Goal: Information Seeking & Learning: Learn about a topic

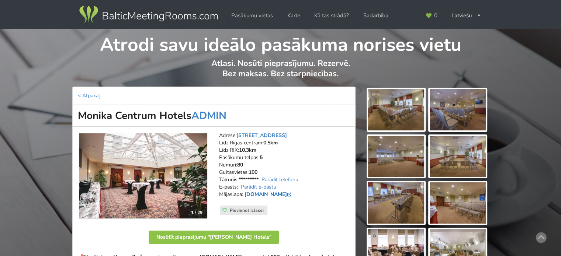
drag, startPoint x: 245, startPoint y: 193, endPoint x: 308, endPoint y: 195, distance: 63.4
click at [293, 195] on strong "monika.centrumhotels.com" at bounding box center [268, 194] width 50 height 7
copy link "monika.centrumhotels.com"
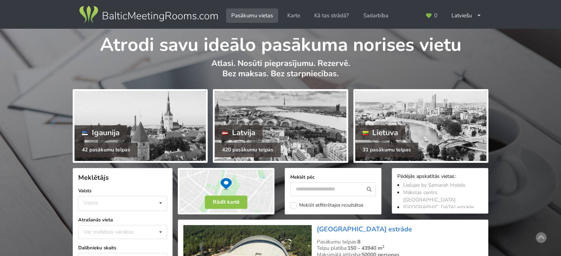
scroll to position [74, 0]
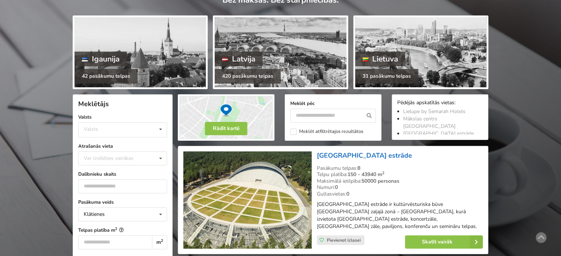
click at [347, 153] on link "[GEOGRAPHIC_DATA] estrāde" at bounding box center [364, 155] width 95 height 9
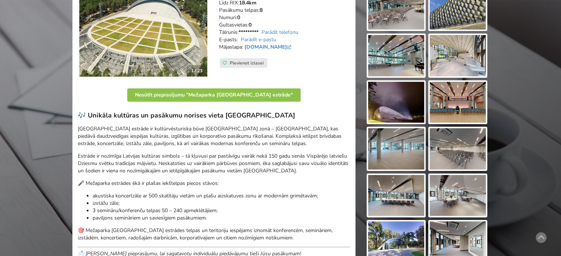
scroll to position [184, 0]
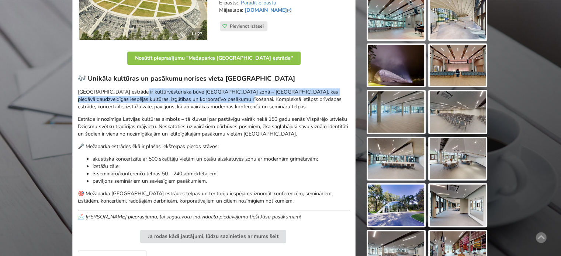
drag, startPoint x: 142, startPoint y: 92, endPoint x: 234, endPoint y: 101, distance: 92.9
click at [226, 100] on p "Mežaparka Lielā estrāde ir kultūrvēsturiska būve Rīgas zaļajā zonā – Mežaparkā,…" at bounding box center [214, 99] width 272 height 22
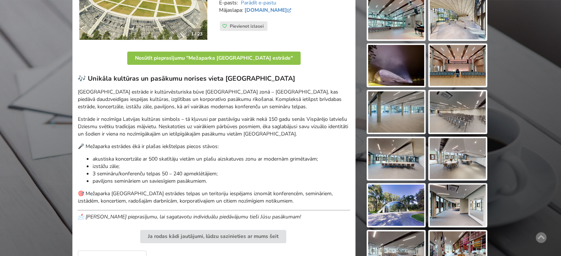
click at [243, 101] on p "Mežaparka Lielā estrāde ir kultūrvēsturiska būve Rīgas zaļajā zonā – Mežaparkā,…" at bounding box center [214, 99] width 272 height 22
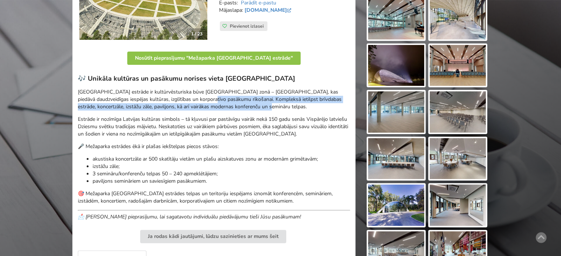
drag, startPoint x: 234, startPoint y: 103, endPoint x: 146, endPoint y: 97, distance: 88.3
click at [170, 97] on p "Mežaparka Lielā estrāde ir kultūrvēsturiska būve Rīgas zaļajā zonā – Mežaparkā,…" at bounding box center [214, 99] width 272 height 22
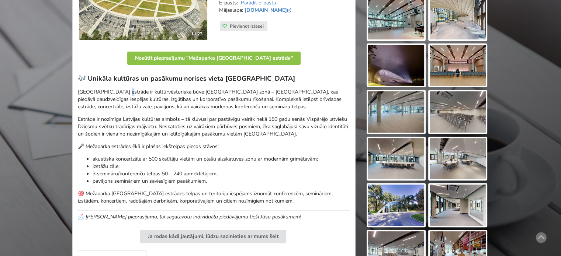
click at [122, 94] on p "Mežaparka Lielā estrāde ir kultūrvēsturiska būve Rīgas zaļajā zonā – Mežaparkā,…" at bounding box center [214, 99] width 272 height 22
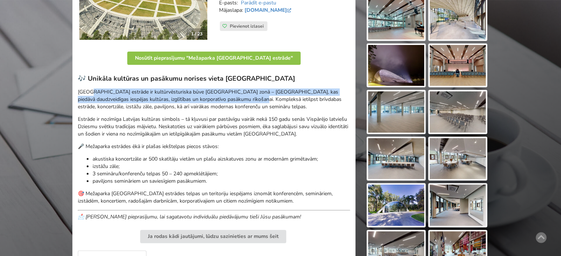
drag, startPoint x: 122, startPoint y: 93, endPoint x: 245, endPoint y: 99, distance: 122.5
click at [235, 98] on p "Mežaparka Lielā estrāde ir kultūrvēsturiska būve Rīgas zaļajā zonā – Mežaparkā,…" at bounding box center [214, 99] width 272 height 22
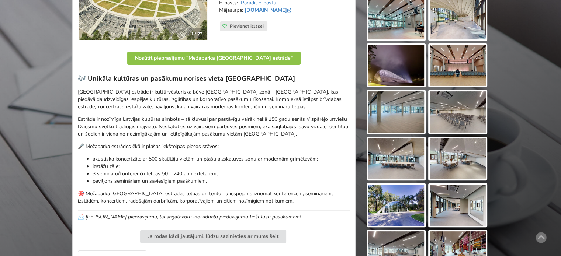
click at [245, 99] on p "Mežaparka Lielā estrāde ir kultūrvēsturiska būve Rīgas zaļajā zonā – Mežaparkā,…" at bounding box center [214, 99] width 272 height 22
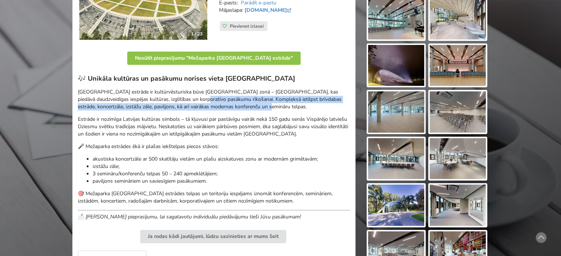
drag, startPoint x: 176, startPoint y: 97, endPoint x: 163, endPoint y: 95, distance: 13.1
click at [175, 97] on p "Mežaparka Lielā estrāde ir kultūrvēsturiska būve Rīgas zaļajā zonā – Mežaparkā,…" at bounding box center [214, 99] width 272 height 22
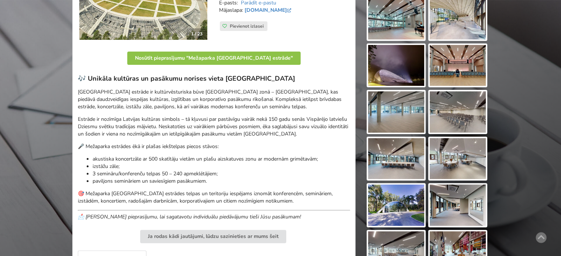
click at [163, 95] on p "Mežaparka Lielā estrāde ir kultūrvēsturiska būve Rīgas zaļajā zonā – Mežaparkā,…" at bounding box center [214, 99] width 272 height 22
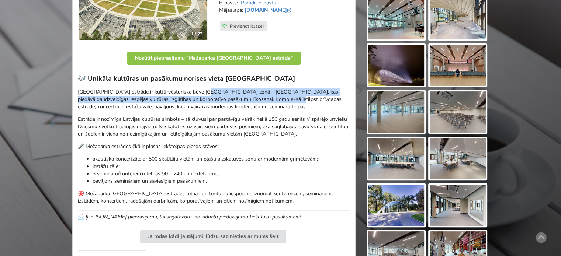
drag, startPoint x: 222, startPoint y: 91, endPoint x: 277, endPoint y: 101, distance: 55.6
click at [269, 98] on p "Mežaparka Lielā estrāde ir kultūrvēsturiska būve Rīgas zaļajā zonā – Mežaparkā,…" at bounding box center [214, 99] width 272 height 22
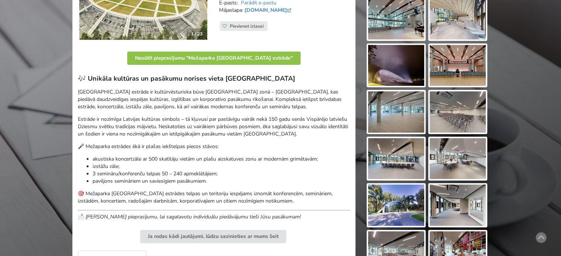
click at [278, 101] on p "Mežaparka Lielā estrāde ir kultūrvēsturiska būve Rīgas zaļajā zonā – Mežaparkā,…" at bounding box center [214, 99] width 272 height 22
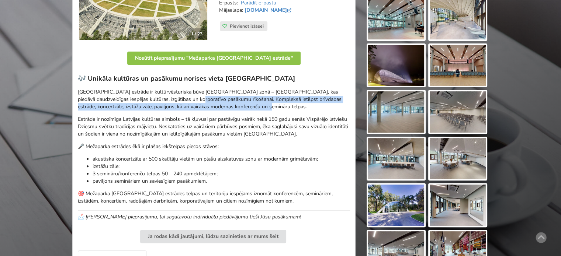
drag, startPoint x: 263, startPoint y: 107, endPoint x: 135, endPoint y: 93, distance: 129.0
click at [137, 94] on p "Mežaparka Lielā estrāde ir kultūrvēsturiska būve Rīgas zaļajā zonā – Mežaparkā,…" at bounding box center [214, 99] width 272 height 22
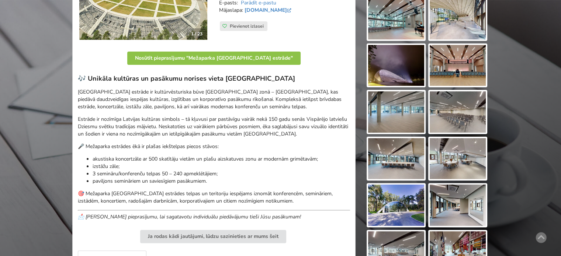
drag, startPoint x: 135, startPoint y: 93, endPoint x: 111, endPoint y: 91, distance: 24.1
click at [133, 92] on p "Mežaparka Lielā estrāde ir kultūrvēsturiska būve Rīgas zaļajā zonā – Mežaparkā,…" at bounding box center [214, 99] width 272 height 22
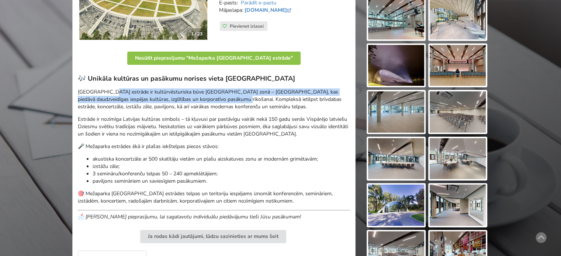
drag, startPoint x: 110, startPoint y: 90, endPoint x: 246, endPoint y: 103, distance: 136.6
click at [228, 102] on p "Mežaparka Lielā estrāde ir kultūrvēsturiska būve Rīgas zaļajā zonā – Mežaparkā,…" at bounding box center [214, 99] width 272 height 22
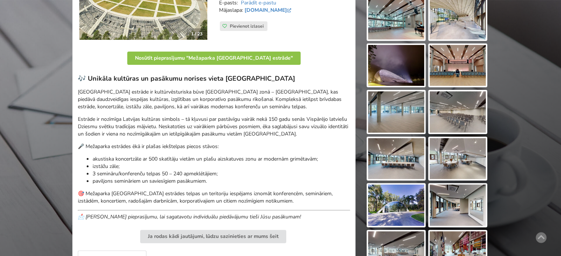
click at [247, 103] on p "Mežaparka Lielā estrāde ir kultūrvēsturiska būve Rīgas zaļajā zonā – Mežaparkā,…" at bounding box center [214, 99] width 272 height 22
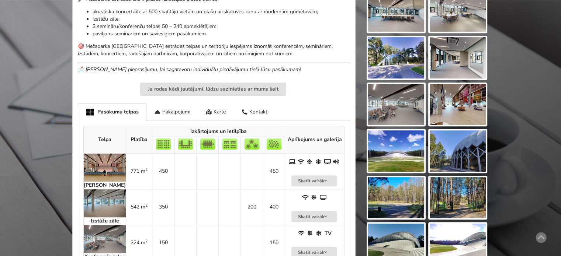
scroll to position [405, 0]
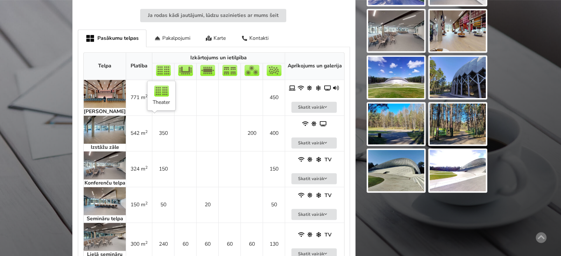
click at [176, 127] on td at bounding box center [185, 133] width 22 height 36
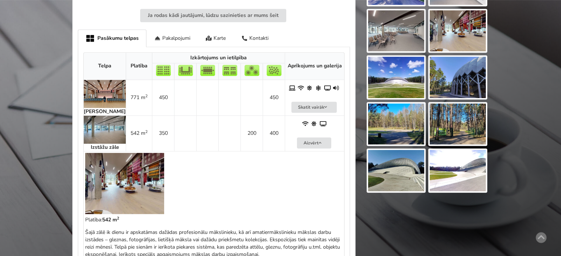
click at [176, 127] on td at bounding box center [185, 133] width 22 height 36
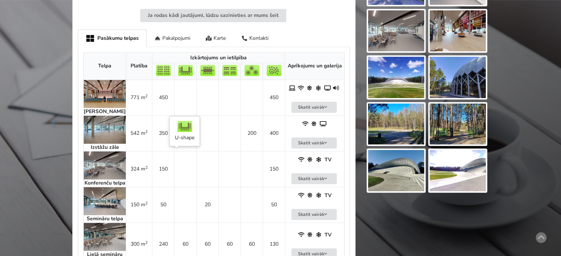
click at [176, 174] on td at bounding box center [185, 169] width 22 height 36
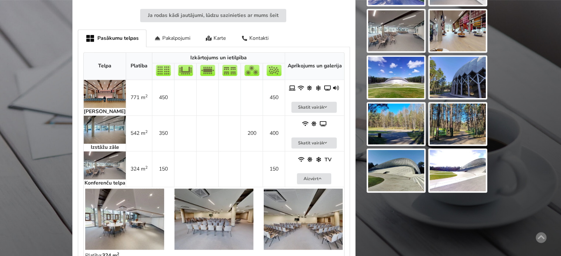
click at [176, 174] on td at bounding box center [185, 169] width 22 height 36
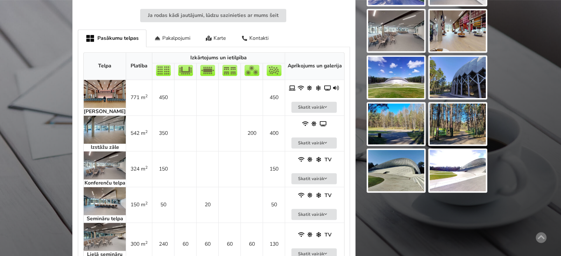
scroll to position [442, 0]
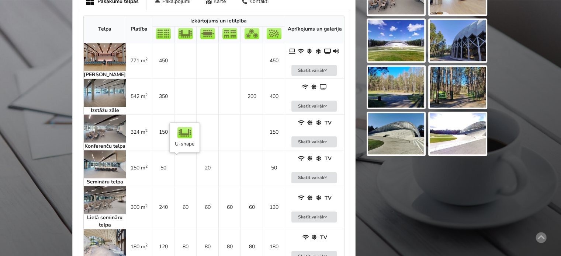
click at [174, 175] on td at bounding box center [185, 168] width 22 height 36
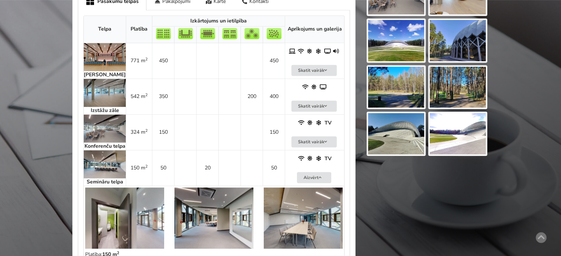
click at [174, 175] on td at bounding box center [185, 168] width 22 height 36
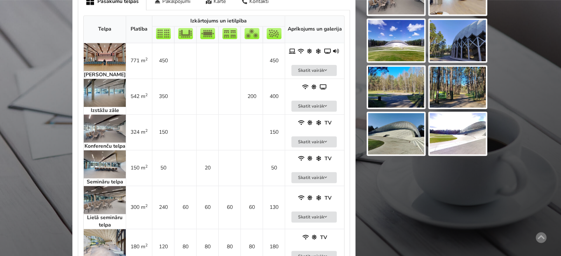
scroll to position [479, 0]
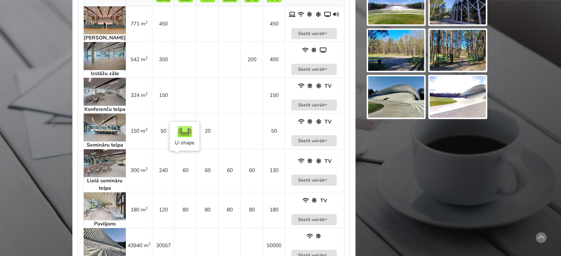
click at [174, 176] on td "60" at bounding box center [185, 170] width 22 height 43
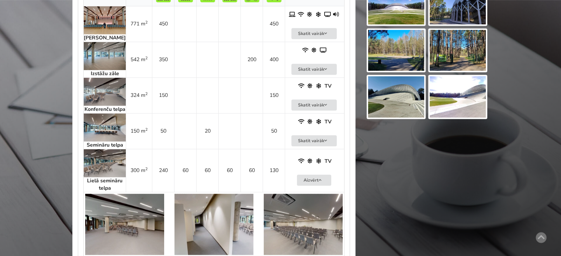
click at [174, 176] on td "60" at bounding box center [185, 170] width 22 height 43
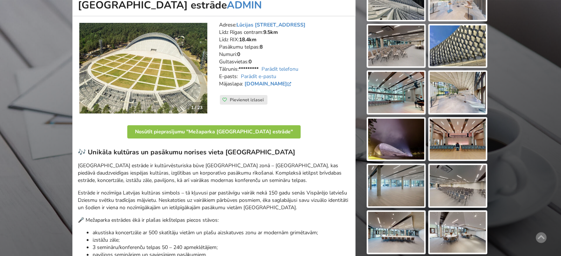
scroll to position [184, 0]
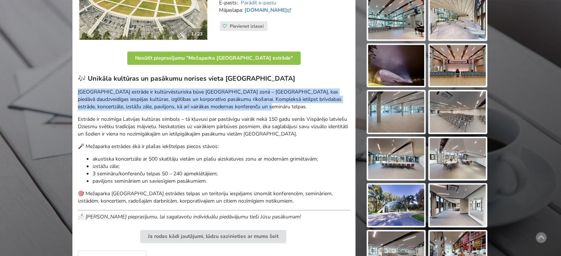
drag, startPoint x: 85, startPoint y: 90, endPoint x: 232, endPoint y: 104, distance: 147.0
click at [232, 104] on p "Mežaparka Lielā estrāde ir kultūrvēsturiska būve Rīgas zaļajā zonā – Mežaparkā,…" at bounding box center [214, 99] width 272 height 22
copy p "Mežaparka Lielā estrāde ir kultūrvēsturiska būve Rīgas zaļajā zonā – Mežaparkā,…"
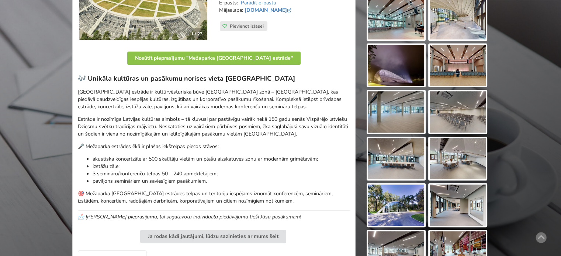
click at [108, 121] on p "Estrāde ir nozīmīga Latvijas kultūras simbols – tā kļuvusi par pastāvīgu vairāk…" at bounding box center [214, 127] width 272 height 22
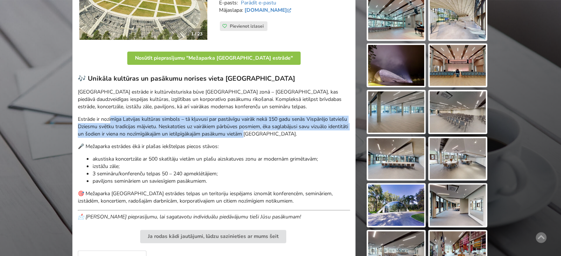
drag, startPoint x: 180, startPoint y: 120, endPoint x: 276, endPoint y: 130, distance: 96.8
click at [274, 130] on p "Estrāde ir nozīmīga Latvijas kultūras simbols – tā kļuvusi par pastāvīgu vairāk…" at bounding box center [214, 127] width 272 height 22
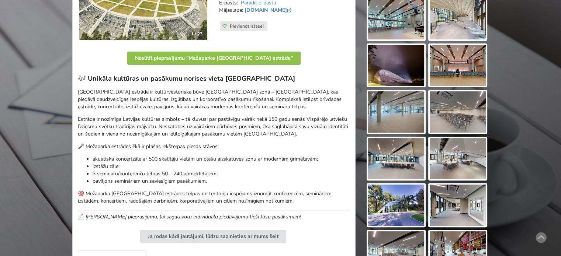
click at [276, 130] on p "Estrāde ir nozīmīga Latvijas kultūras simbols – tā kļuvusi par pastāvīgu vairāk…" at bounding box center [214, 127] width 272 height 22
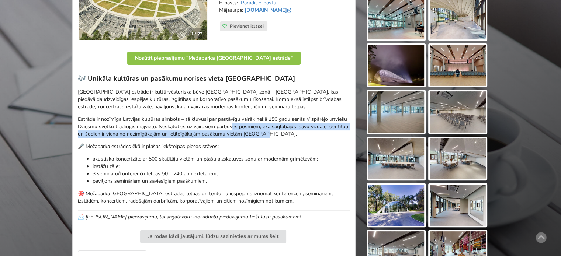
drag, startPoint x: 303, startPoint y: 133, endPoint x: 204, endPoint y: 123, distance: 98.9
click at [216, 125] on p "Estrāde ir nozīmīga Latvijas kultūras simbols – tā kļuvusi par pastāvīgu vairāk…" at bounding box center [214, 127] width 272 height 22
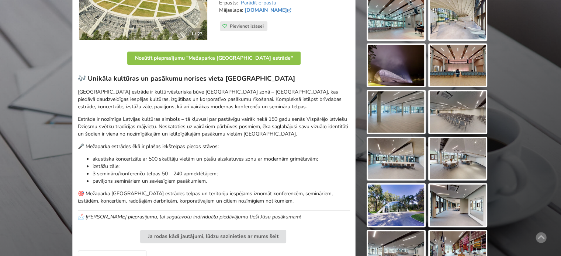
click at [161, 118] on p "Estrāde ir nozīmīga Latvijas kultūras simbols – tā kļuvusi par pastāvīgu vairāk…" at bounding box center [214, 127] width 272 height 22
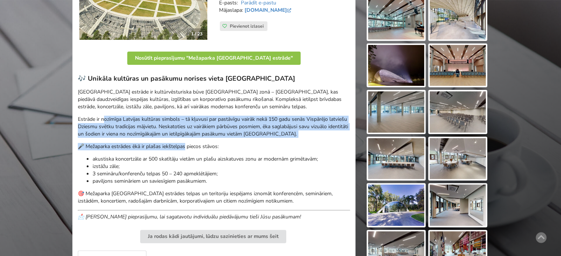
drag, startPoint x: 150, startPoint y: 134, endPoint x: 217, endPoint y: 159, distance: 70.8
click at [211, 157] on div "🎶 Unikāla kultūras un pasākumu norises vieta Rīgā Mežaparka Lielā estrāde ir ku…" at bounding box center [214, 147] width 272 height 146
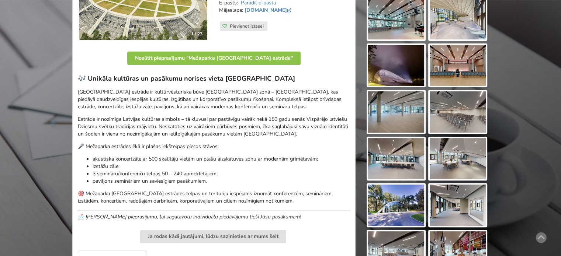
click at [217, 159] on li "akustiska koncertzāle ar 500 skatītāju vietām un plašu aizskatuves zonu ar mode…" at bounding box center [220, 159] width 257 height 7
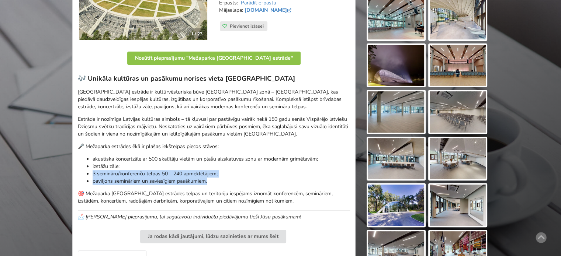
drag, startPoint x: 145, startPoint y: 165, endPoint x: 128, endPoint y: 156, distance: 19.1
click at [130, 157] on ul "akustiska koncertzāle ar 500 skatītāju vietām un plašu aizskatuves zonu ar mode…" at bounding box center [214, 170] width 272 height 29
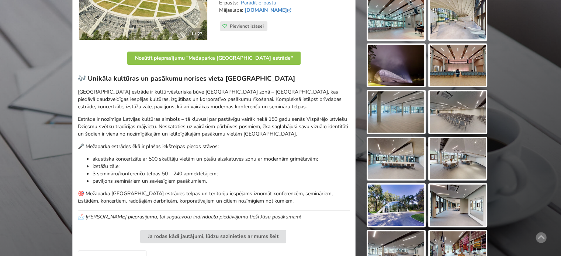
click at [128, 156] on li "akustiska koncertzāle ar 500 skatītāju vietām un plašu aizskatuves zonu ar mode…" at bounding box center [220, 159] width 257 height 7
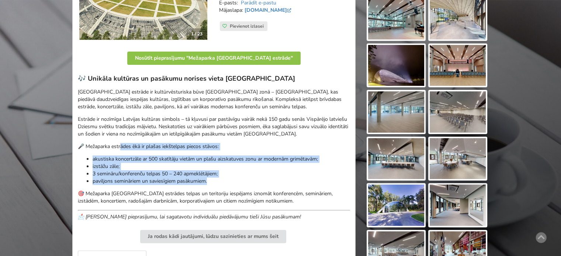
drag, startPoint x: 192, startPoint y: 156, endPoint x: 251, endPoint y: 180, distance: 63.1
click at [251, 180] on div "🎶 Unikāla kultūras un pasākumu norises vieta Rīgā Mežaparka Lielā estrāde ir ku…" at bounding box center [214, 147] width 272 height 146
click at [251, 180] on li "paviljons semināriem un saviesīgiem pasākumiem." at bounding box center [220, 181] width 257 height 7
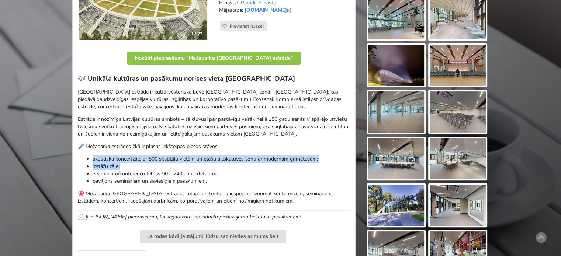
drag, startPoint x: 83, startPoint y: 158, endPoint x: 178, endPoint y: 167, distance: 95.9
click at [178, 167] on ul "akustiska koncertzāle ar 500 skatītāju vietām un plašu aizskatuves zonu ar mode…" at bounding box center [214, 170] width 272 height 29
click at [125, 156] on li "akustiska koncertzāle ar 500 skatītāju vietām un plašu aizskatuves zonu ar mode…" at bounding box center [220, 159] width 257 height 7
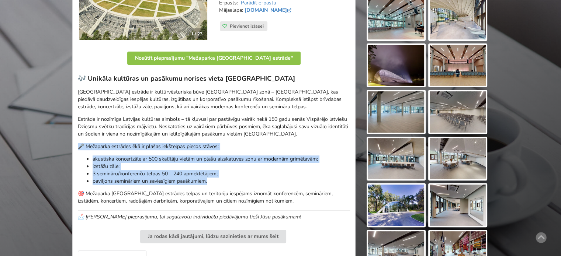
drag, startPoint x: 77, startPoint y: 144, endPoint x: 212, endPoint y: 179, distance: 140.2
copy div "🎤 Mežaparka estrādes ēkā ir plašas iekštelpas piecos stāvos: akustiska koncertz…"
click at [143, 153] on div "🎶 Unikāla kultūras un pasākumu norises vieta Rīgā Mežaparka Lielā estrāde ir ku…" at bounding box center [214, 147] width 272 height 146
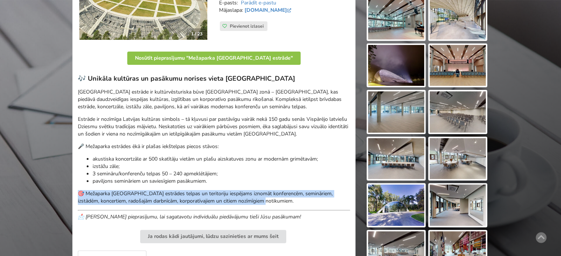
drag, startPoint x: 243, startPoint y: 199, endPoint x: 70, endPoint y: 189, distance: 173.1
copy p "🎯 Mežaparka Lielās estrādes telpas un teritoriju iespējams iznomāt konferencēm,…"
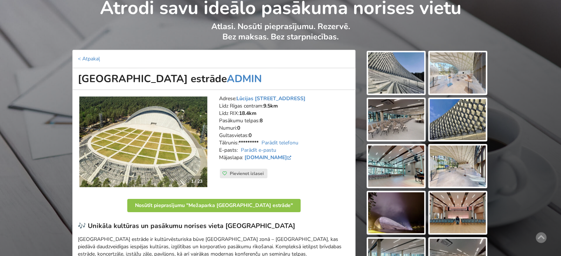
click at [395, 84] on img at bounding box center [396, 72] width 56 height 41
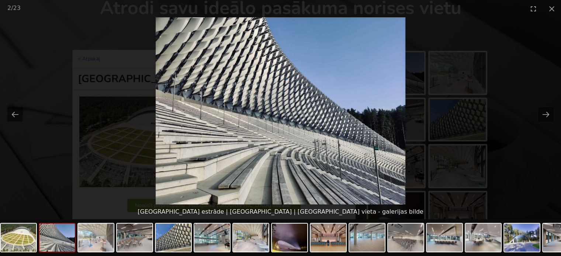
scroll to position [0, 0]
click at [548, 115] on button "Next slide" at bounding box center [545, 114] width 15 height 14
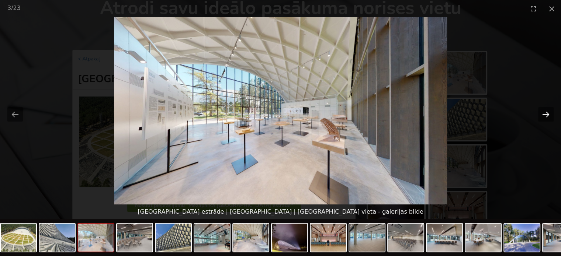
click at [546, 118] on button "Next slide" at bounding box center [545, 114] width 15 height 14
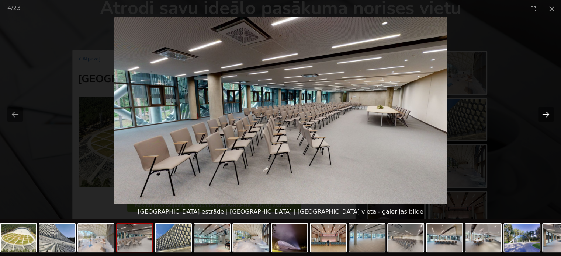
click at [548, 117] on button "Next slide" at bounding box center [545, 114] width 15 height 14
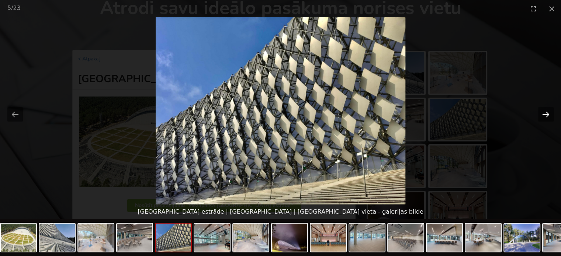
click at [548, 116] on button "Next slide" at bounding box center [545, 114] width 15 height 14
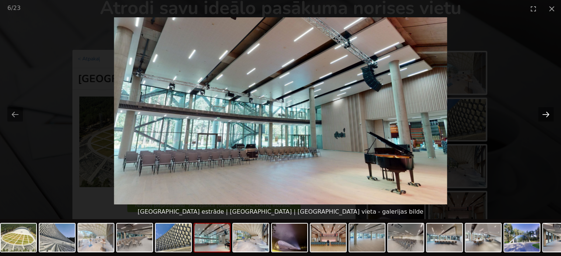
click at [548, 116] on button "Next slide" at bounding box center [545, 114] width 15 height 14
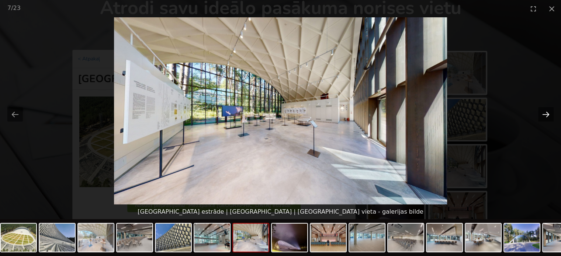
click at [547, 114] on button "Next slide" at bounding box center [545, 114] width 15 height 14
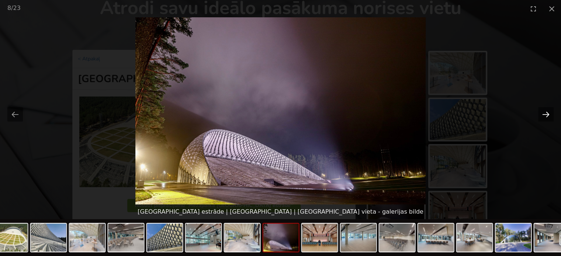
click at [545, 116] on button "Next slide" at bounding box center [545, 114] width 15 height 14
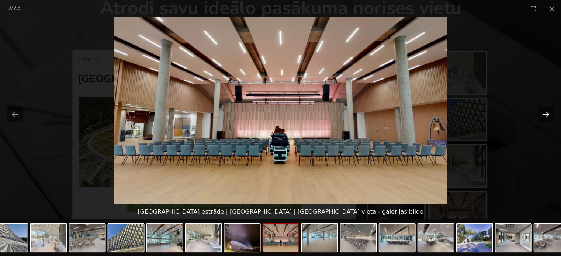
click at [545, 116] on button "Next slide" at bounding box center [545, 114] width 15 height 14
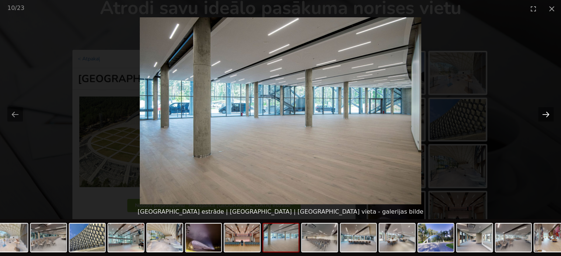
click at [545, 116] on button "Next slide" at bounding box center [545, 114] width 15 height 14
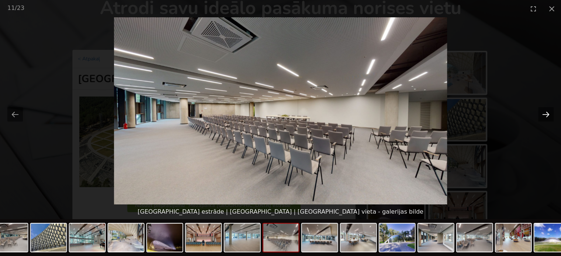
click at [545, 116] on button "Next slide" at bounding box center [545, 114] width 15 height 14
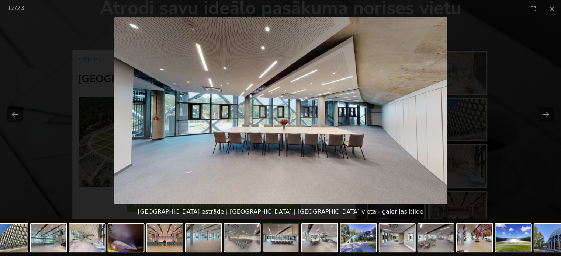
click at [545, 106] on picture at bounding box center [280, 110] width 561 height 187
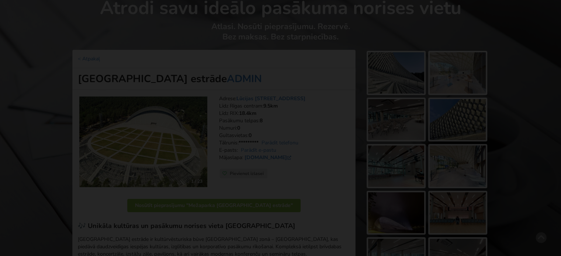
click at [545, 112] on button "Next slide" at bounding box center [545, 114] width 15 height 14
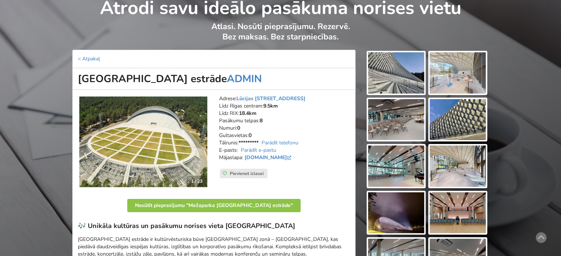
scroll to position [111, 0]
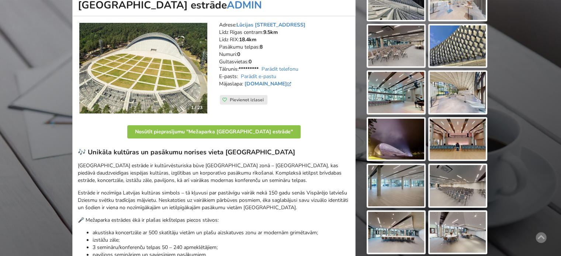
click at [448, 133] on img at bounding box center [457, 139] width 56 height 41
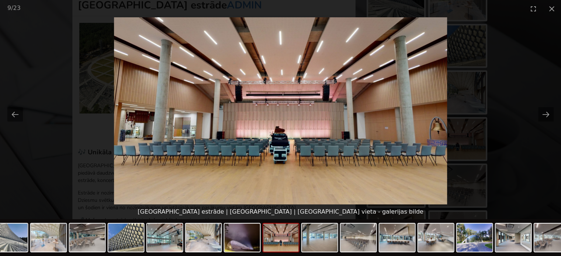
scroll to position [0, 0]
click at [548, 140] on picture at bounding box center [280, 110] width 561 height 187
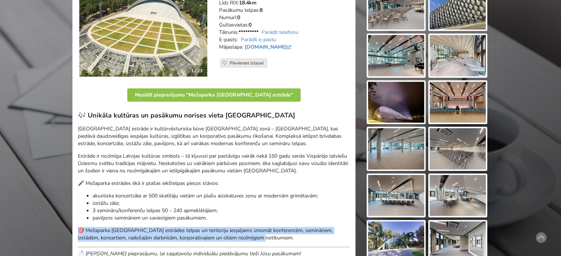
scroll to position [184, 0]
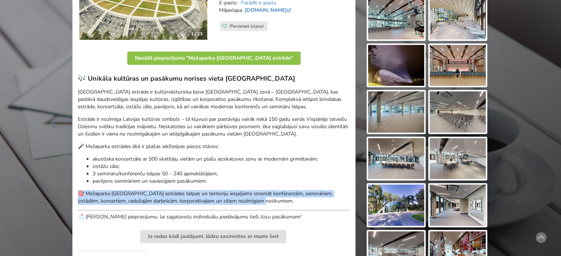
click at [463, 158] on img at bounding box center [457, 158] width 56 height 41
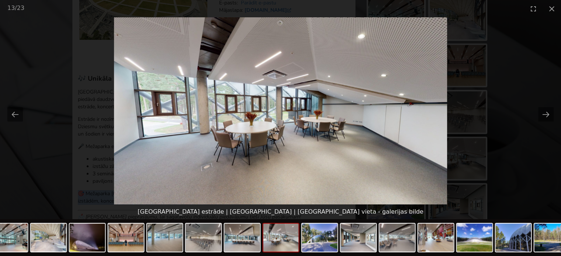
scroll to position [0, 0]
click at [550, 113] on button "Next slide" at bounding box center [545, 114] width 15 height 14
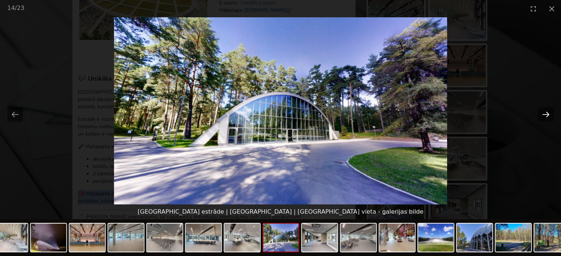
click at [550, 113] on button "Next slide" at bounding box center [545, 114] width 15 height 14
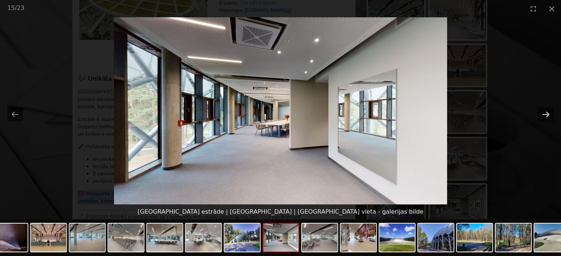
click at [550, 113] on button "Next slide" at bounding box center [545, 114] width 15 height 14
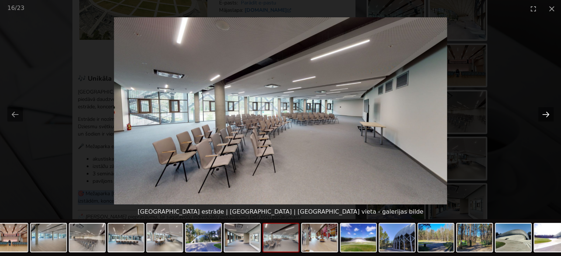
click at [550, 113] on button "Next slide" at bounding box center [545, 114] width 15 height 14
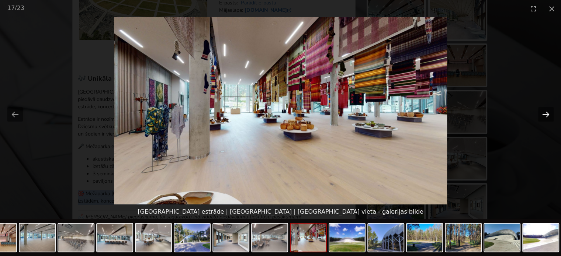
click at [550, 113] on button "Next slide" at bounding box center [545, 114] width 15 height 14
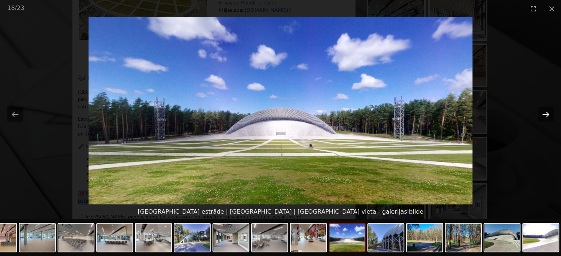
click at [550, 113] on button "Next slide" at bounding box center [545, 114] width 15 height 14
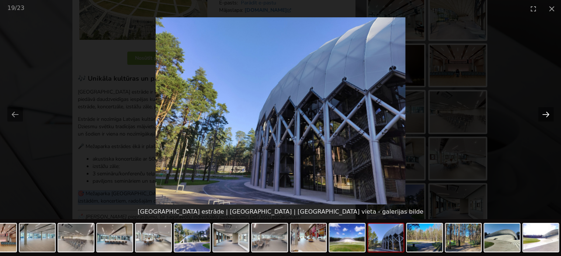
click at [550, 113] on button "Next slide" at bounding box center [545, 114] width 15 height 14
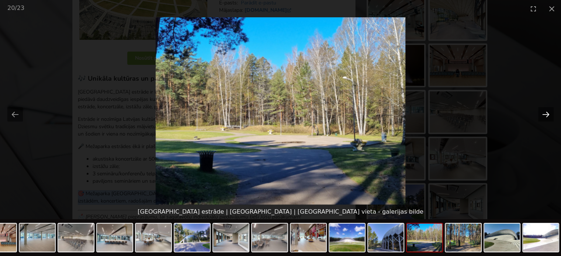
click at [550, 113] on button "Next slide" at bounding box center [545, 114] width 15 height 14
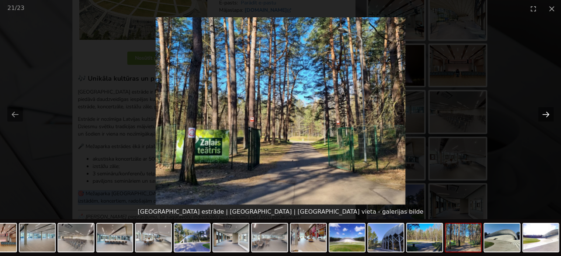
click at [550, 113] on button "Next slide" at bounding box center [545, 114] width 15 height 14
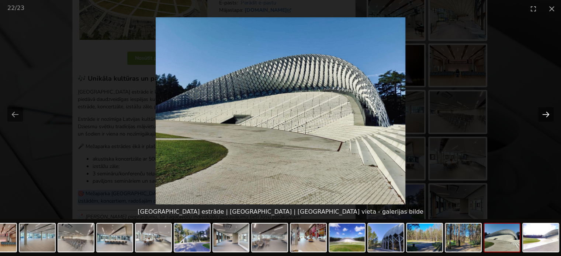
click at [550, 113] on button "Next slide" at bounding box center [545, 114] width 15 height 14
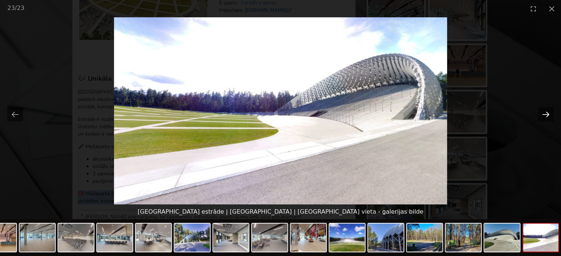
click at [550, 113] on button "Next slide" at bounding box center [545, 114] width 15 height 14
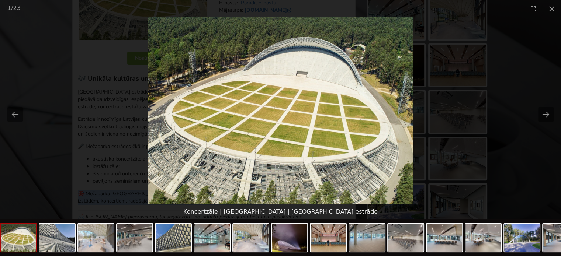
click at [493, 155] on picture at bounding box center [280, 110] width 561 height 187
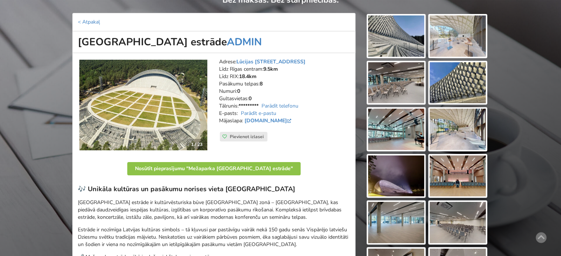
scroll to position [111, 0]
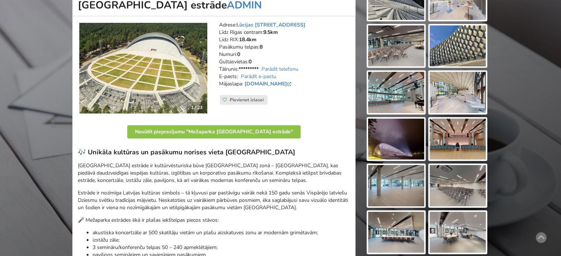
click at [458, 186] on img at bounding box center [457, 185] width 56 height 41
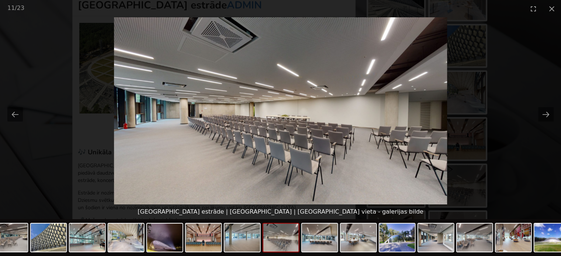
scroll to position [0, 0]
click at [555, 5] on button "Close gallery" at bounding box center [551, 8] width 18 height 17
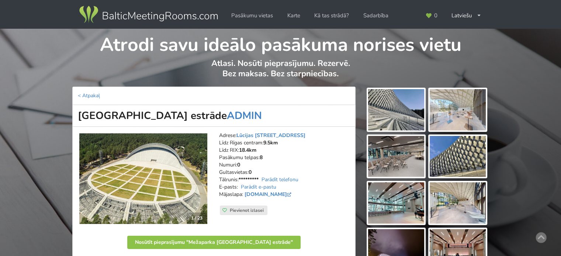
click at [398, 159] on img at bounding box center [396, 156] width 56 height 41
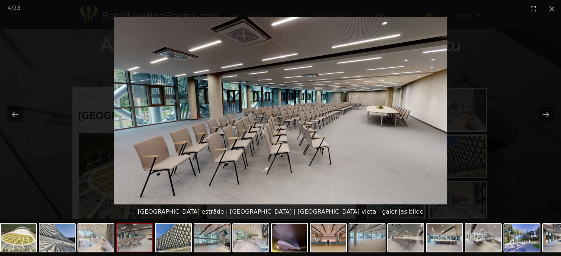
click at [533, 172] on picture at bounding box center [280, 110] width 561 height 187
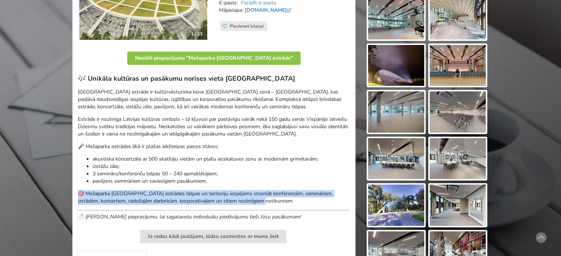
scroll to position [332, 0]
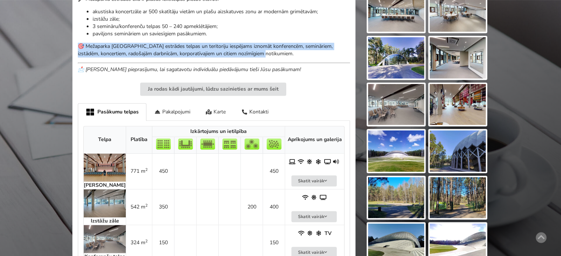
click at [229, 115] on div "Karte" at bounding box center [216, 111] width 36 height 17
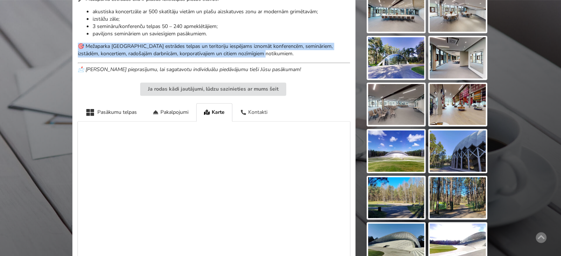
click at [253, 110] on div "Kontakti" at bounding box center [253, 112] width 43 height 18
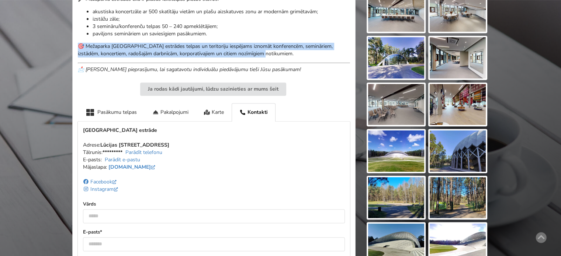
scroll to position [221, 0]
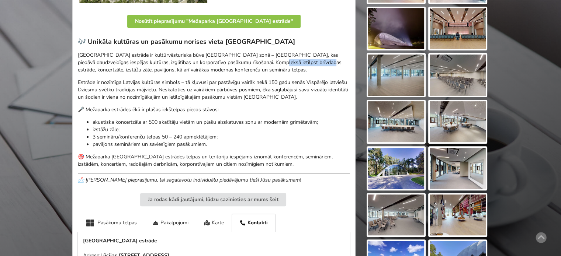
drag, startPoint x: 247, startPoint y: 62, endPoint x: 298, endPoint y: 62, distance: 51.2
click at [298, 62] on p "Mežaparka Lielā estrāde ir kultūrvēsturiska būve Rīgas zaļajā zonā – Mežaparkā,…" at bounding box center [214, 63] width 272 height 22
click at [284, 67] on p "Mežaparka Lielā estrāde ir kultūrvēsturiska būve Rīgas zaļajā zonā – Mežaparkā,…" at bounding box center [214, 63] width 272 height 22
drag, startPoint x: 148, startPoint y: 60, endPoint x: 195, endPoint y: 64, distance: 46.6
click at [195, 64] on p "Mežaparka Lielā estrāde ir kultūrvēsturiska būve Rīgas zaļajā zonā – Mežaparkā,…" at bounding box center [214, 63] width 272 height 22
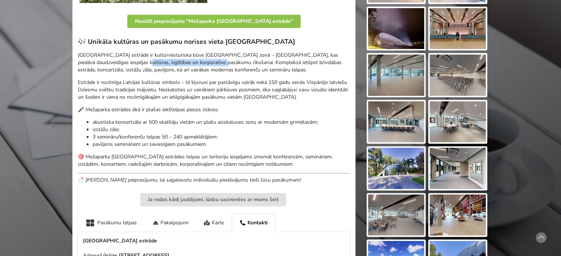
click at [195, 64] on p "Mežaparka Lielā estrāde ir kultūrvēsturiska būve Rīgas zaļajā zonā – Mežaparkā,…" at bounding box center [214, 63] width 272 height 22
drag, startPoint x: 224, startPoint y: 70, endPoint x: 153, endPoint y: 67, distance: 71.2
click at [160, 67] on p "Mežaparka Lielā estrāde ir kultūrvēsturiska būve Rīgas zaļajā zonā – Mežaparkā,…" at bounding box center [214, 63] width 272 height 22
click at [149, 66] on p "Mežaparka Lielā estrāde ir kultūrvēsturiska būve Rīgas zaļajā zonā – Mežaparkā,…" at bounding box center [214, 63] width 272 height 22
drag, startPoint x: 189, startPoint y: 59, endPoint x: 267, endPoint y: 66, distance: 78.5
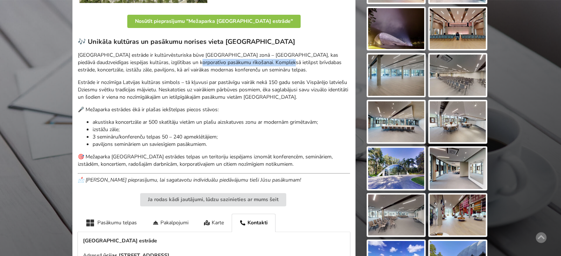
click at [266, 66] on p "Mežaparka Lielā estrāde ir kultūrvēsturiska būve Rīgas zaļajā zonā – Mežaparkā,…" at bounding box center [214, 63] width 272 height 22
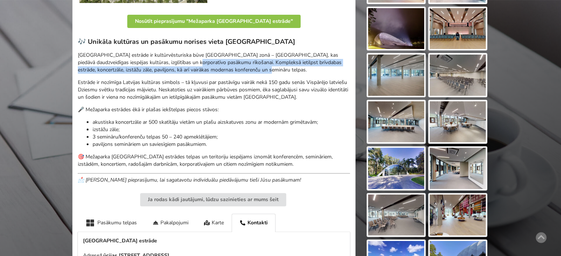
click at [268, 66] on p "Mežaparka Lielā estrāde ir kultūrvēsturiska būve Rīgas zaļajā zonā – Mežaparkā,…" at bounding box center [214, 63] width 272 height 22
drag, startPoint x: 186, startPoint y: 63, endPoint x: 152, endPoint y: 59, distance: 33.9
click at [158, 60] on p "Mežaparka Lielā estrāde ir kultūrvēsturiska būve Rīgas zaļajā zonā – Mežaparkā,…" at bounding box center [214, 63] width 272 height 22
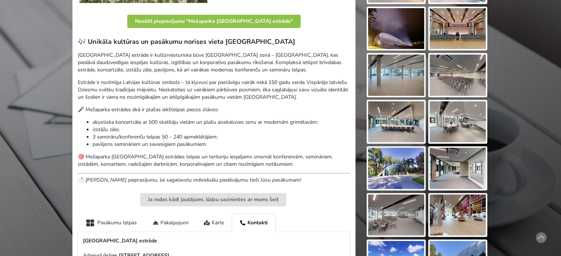
click at [152, 59] on p "Mežaparka Lielā estrāde ir kultūrvēsturiska būve Rīgas zaļajā zonā – Mežaparkā,…" at bounding box center [214, 63] width 272 height 22
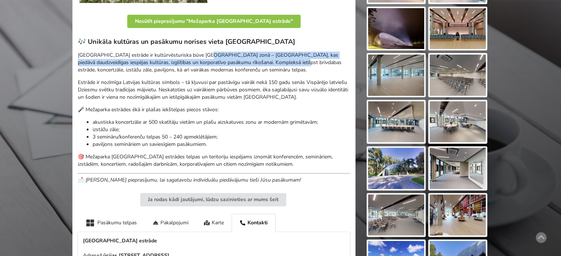
click at [288, 66] on p "Mežaparka Lielā estrāde ir kultūrvēsturiska būve Rīgas zaļajā zonā – Mežaparkā,…" at bounding box center [214, 63] width 272 height 22
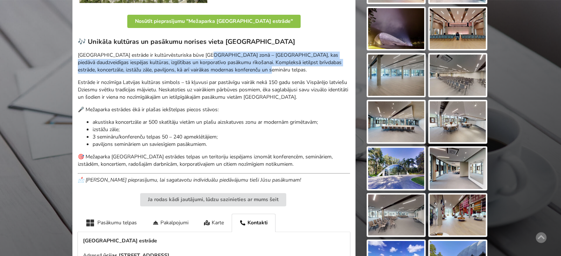
click at [291, 67] on p "Mežaparka Lielā estrāde ir kultūrvēsturiska būve Rīgas zaļajā zonā – Mežaparkā,…" at bounding box center [214, 63] width 272 height 22
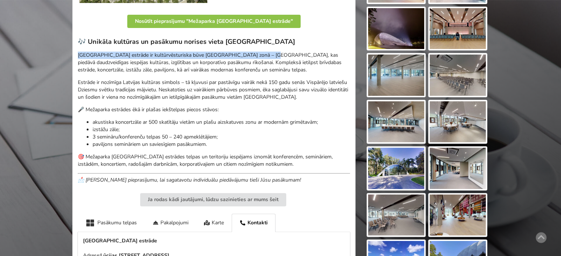
drag, startPoint x: 79, startPoint y: 56, endPoint x: 281, endPoint y: 59, distance: 202.0
click at [262, 57] on p "Mežaparka Lielā estrāde ir kultūrvēsturiska būve Rīgas zaļajā zonā – Mežaparkā,…" at bounding box center [214, 63] width 272 height 22
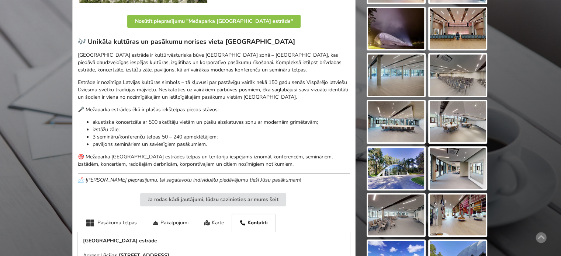
click at [286, 59] on p "Mežaparka Lielā estrāde ir kultūrvēsturiska būve Rīgas zaļajā zonā – Mežaparkā,…" at bounding box center [214, 63] width 272 height 22
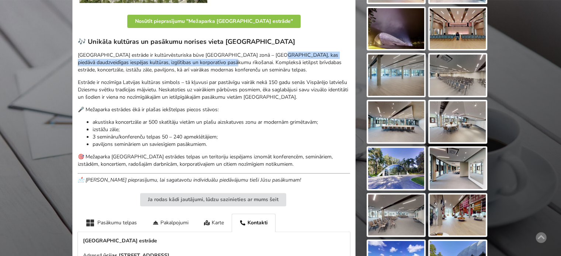
drag, startPoint x: 263, startPoint y: 53, endPoint x: 202, endPoint y: 61, distance: 61.4
click at [202, 61] on p "Mežaparka Lielā estrāde ir kultūrvēsturiska būve Rīgas zaļajā zonā – Mežaparkā,…" at bounding box center [214, 63] width 272 height 22
copy p "kas piedāvā daudzveidīgas iespējas kultūras, izglītības un korporatīvo pasākumu…"
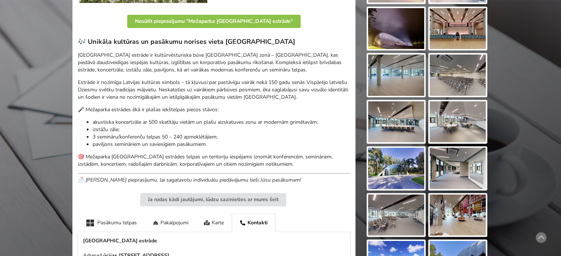
click at [139, 92] on p "Estrāde ir nozīmīga Latvijas kultūras simbols – tā kļuvusi par pastāvīgu vairāk…" at bounding box center [214, 90] width 272 height 22
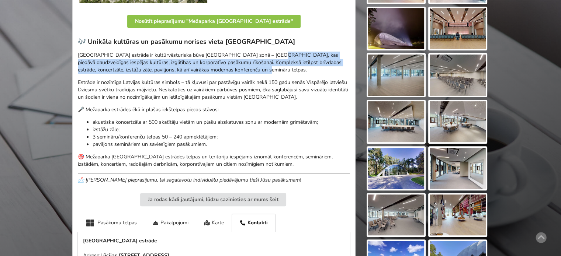
drag, startPoint x: 264, startPoint y: 56, endPoint x: 237, endPoint y: 70, distance: 30.7
click at [237, 70] on p "Mežaparka Lielā estrāde ir kultūrvēsturiska būve Rīgas zaļajā zonā – Mežaparkā,…" at bounding box center [214, 63] width 272 height 22
copy p "kas piedāvā daudzveidīgas iespējas kultūras, izglītības un korporatīvo pasākumu…"
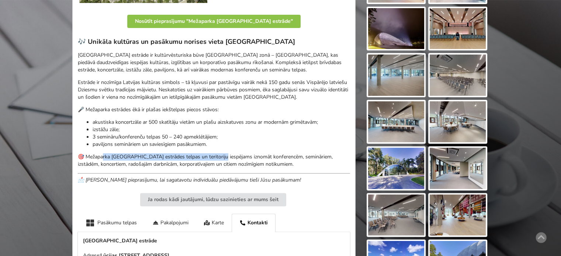
drag, startPoint x: 105, startPoint y: 157, endPoint x: 233, endPoint y: 162, distance: 128.3
click at [224, 160] on p "🎯 Mežaparka Lielās estrādes telpas un teritoriju iespējams iznomāt konferencēm,…" at bounding box center [214, 160] width 272 height 15
click at [233, 162] on p "🎯 Mežaparka Lielās estrādes telpas un teritoriju iespējams iznomāt konferencēm,…" at bounding box center [214, 160] width 272 height 15
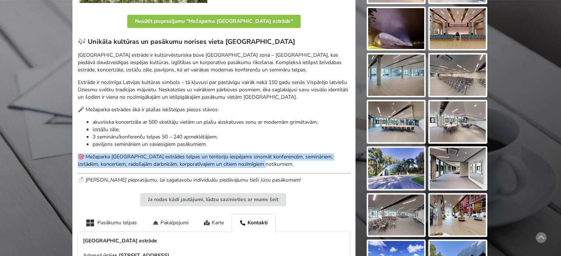
drag, startPoint x: 254, startPoint y: 164, endPoint x: 79, endPoint y: 156, distance: 174.9
click at [79, 156] on p "🎯 Mežaparka Lielās estrādes telpas un teritoriju iespējams iznomāt konferencēm,…" at bounding box center [214, 160] width 272 height 15
copy p "🎯 Mežaparka Lielās estrādes telpas un teritoriju iespējams iznomāt konferencēm,…"
drag, startPoint x: 220, startPoint y: 162, endPoint x: 227, endPoint y: 164, distance: 7.3
click at [221, 162] on p "🎯 Mežaparka Lielās estrādes telpas un teritoriju iespējams iznomāt konferencēm,…" at bounding box center [214, 160] width 272 height 15
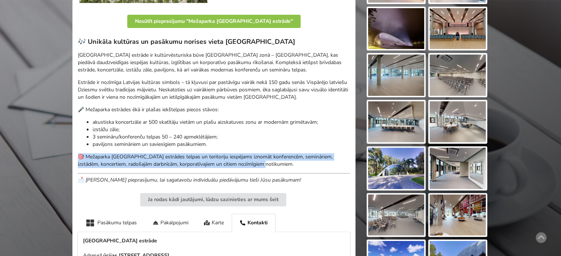
click at [254, 165] on p "🎯 Mežaparka Lielās estrādes telpas un teritoriju iespējams iznomāt konferencēm,…" at bounding box center [214, 160] width 272 height 15
drag, startPoint x: 261, startPoint y: 164, endPoint x: 77, endPoint y: 157, distance: 184.0
click at [77, 157] on div "1 / 23 Adrese: Lūcijas Garūtas aleja 8, Rīga Līdz Rīgas centram: 9.5km Līdz RIX…" at bounding box center [213, 179] width 283 height 546
click at [114, 165] on p "🎯 Mežaparka Lielās estrādes telpas un teritoriju iespējams iznomāt konferencēm,…" at bounding box center [214, 160] width 272 height 15
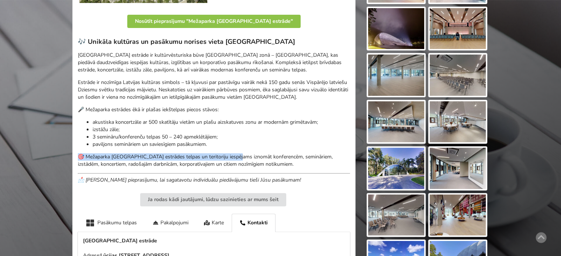
drag, startPoint x: 78, startPoint y: 155, endPoint x: 234, endPoint y: 154, distance: 156.3
click at [234, 154] on p "🎯 Mežaparka Lielās estrādes telpas un teritoriju iespējams iznomāt konferencēm,…" at bounding box center [214, 160] width 272 height 15
copy p "🎯 Mežaparka Lielās estrādes telpas un teritoriju iespējams iznomāt"
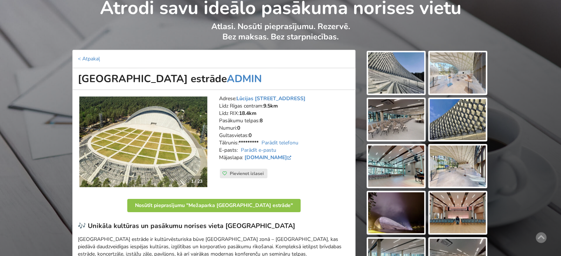
scroll to position [0, 0]
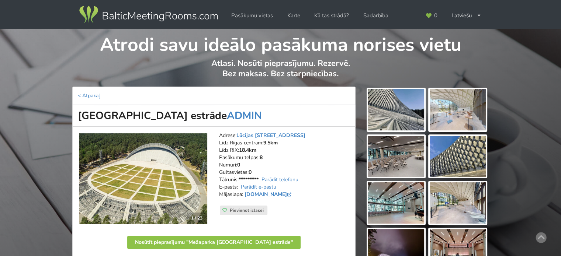
click at [391, 115] on img at bounding box center [396, 109] width 56 height 41
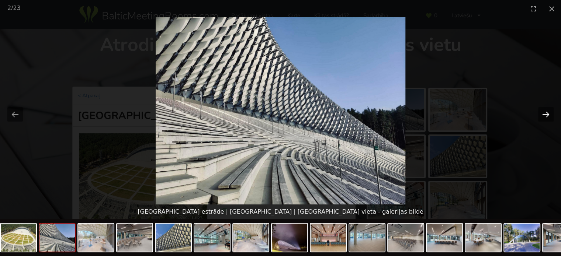
click at [547, 114] on button "Next slide" at bounding box center [545, 114] width 15 height 14
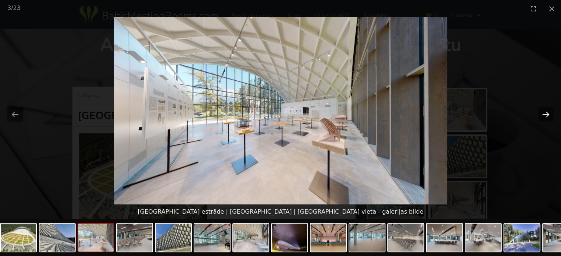
click at [547, 114] on button "Next slide" at bounding box center [545, 114] width 15 height 14
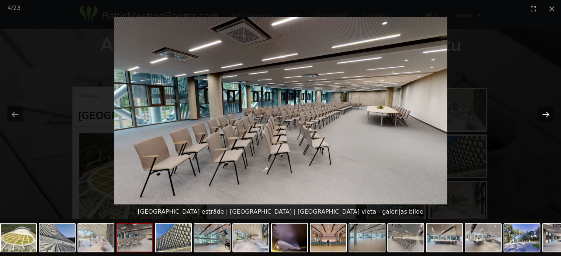
click at [547, 114] on button "Next slide" at bounding box center [545, 114] width 15 height 14
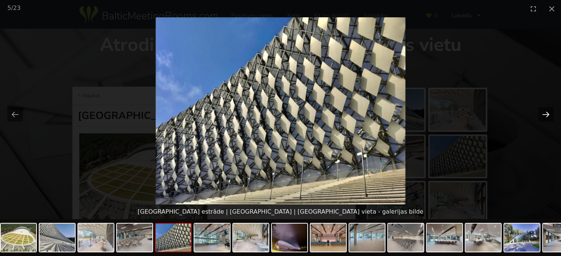
click at [547, 114] on button "Next slide" at bounding box center [545, 114] width 15 height 14
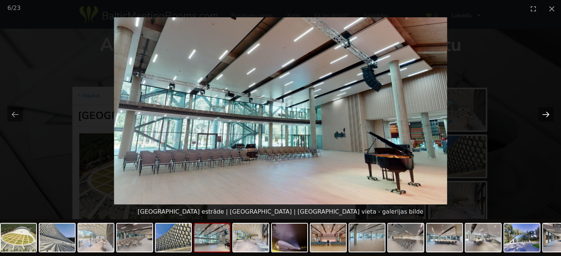
click at [547, 114] on button "Next slide" at bounding box center [545, 114] width 15 height 14
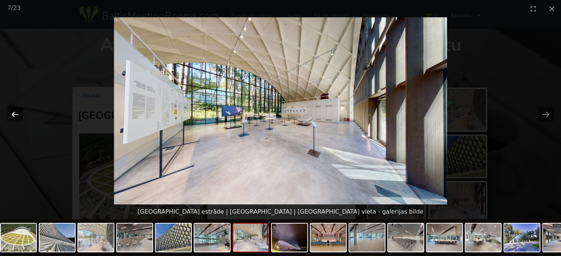
click at [16, 115] on button "Previous slide" at bounding box center [14, 114] width 15 height 14
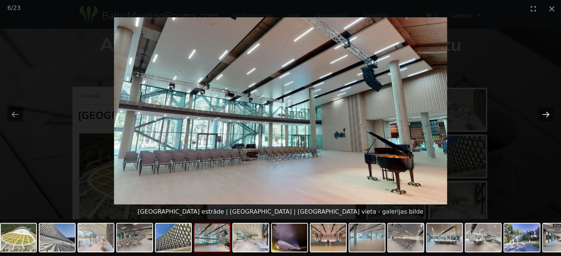
click at [543, 119] on button "Next slide" at bounding box center [545, 114] width 15 height 14
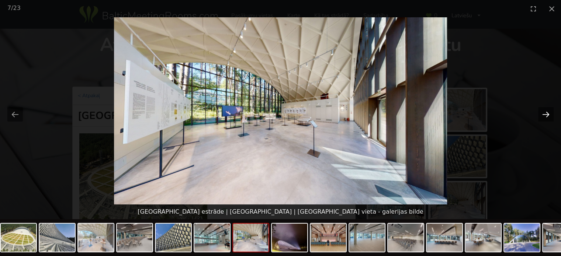
click at [543, 119] on button "Next slide" at bounding box center [545, 114] width 15 height 14
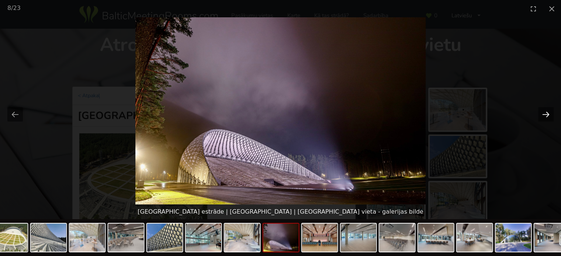
click at [543, 119] on button "Next slide" at bounding box center [545, 114] width 15 height 14
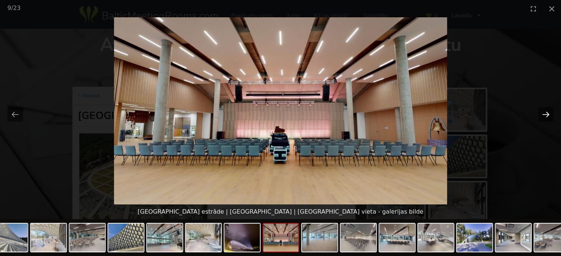
click at [543, 119] on button "Next slide" at bounding box center [545, 114] width 15 height 14
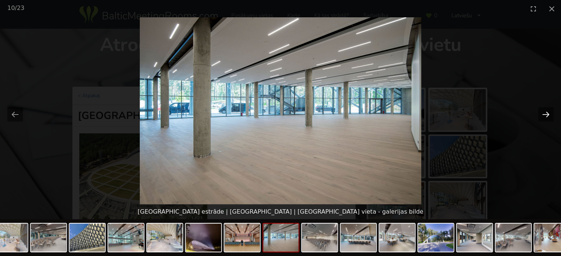
click at [543, 119] on button "Next slide" at bounding box center [545, 114] width 15 height 14
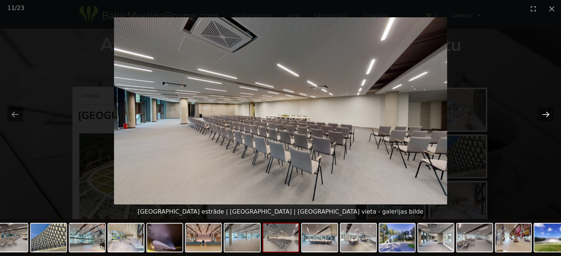
click at [543, 119] on button "Next slide" at bounding box center [545, 114] width 15 height 14
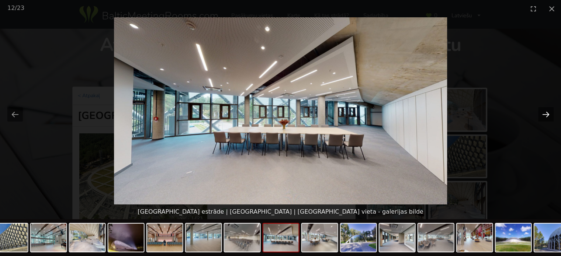
click at [543, 119] on button "Next slide" at bounding box center [545, 114] width 15 height 14
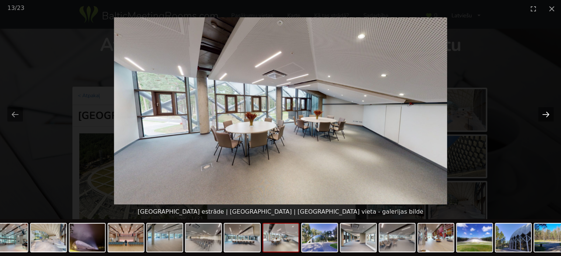
click at [543, 119] on button "Next slide" at bounding box center [545, 114] width 15 height 14
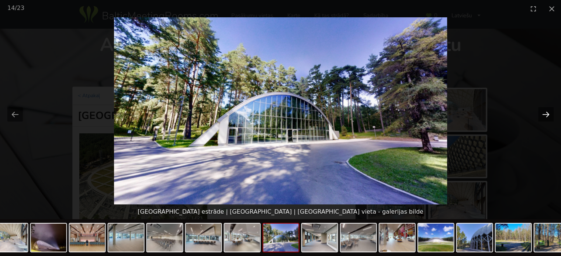
click at [550, 115] on button "Next slide" at bounding box center [545, 114] width 15 height 14
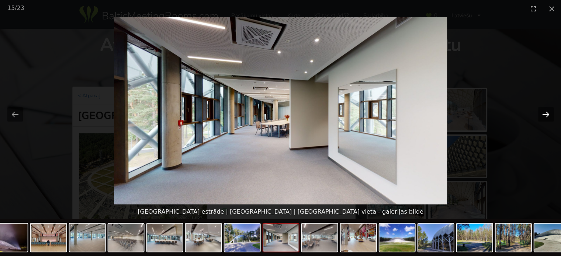
click at [550, 115] on button "Next slide" at bounding box center [545, 114] width 15 height 14
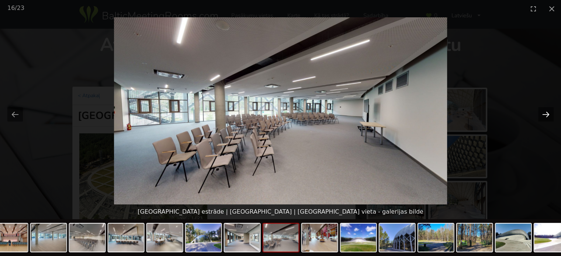
click at [550, 115] on button "Next slide" at bounding box center [545, 114] width 15 height 14
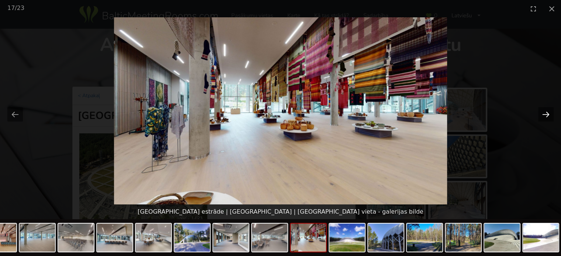
click at [550, 115] on button "Next slide" at bounding box center [545, 114] width 15 height 14
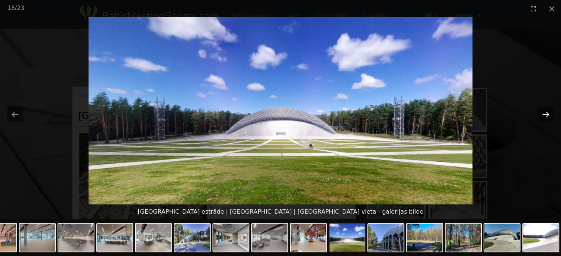
click at [550, 115] on button "Next slide" at bounding box center [545, 114] width 15 height 14
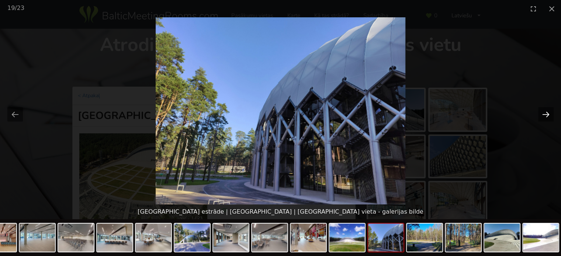
click at [544, 114] on button "Next slide" at bounding box center [545, 114] width 15 height 14
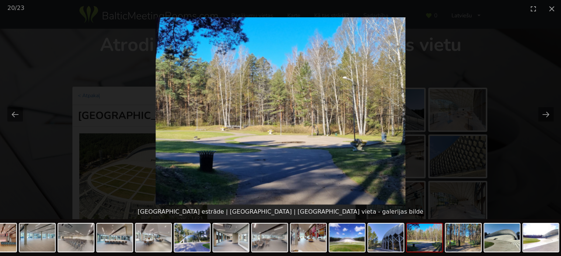
click at [537, 145] on picture at bounding box center [280, 110] width 561 height 187
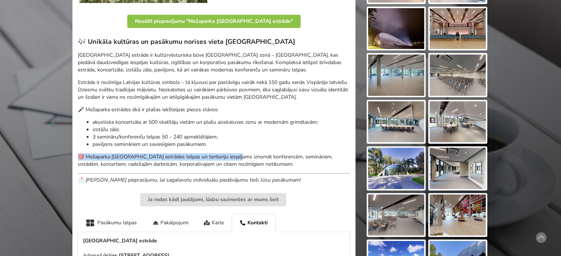
scroll to position [111, 0]
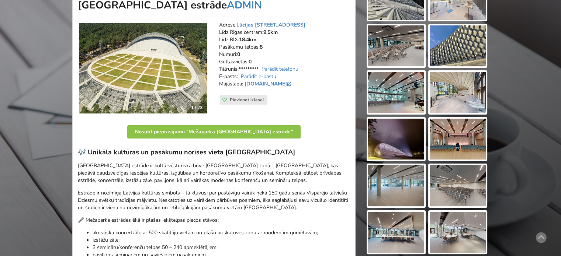
click at [402, 191] on img at bounding box center [396, 185] width 56 height 41
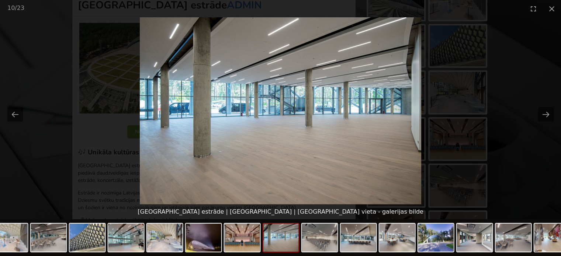
scroll to position [0, 0]
click at [537, 116] on picture at bounding box center [280, 110] width 561 height 187
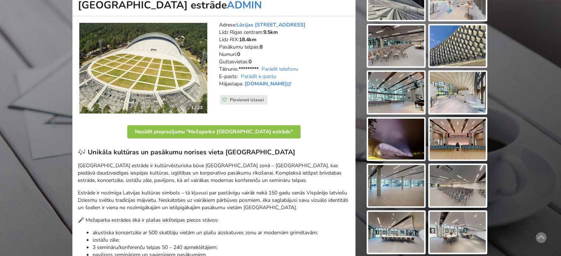
scroll to position [74, 0]
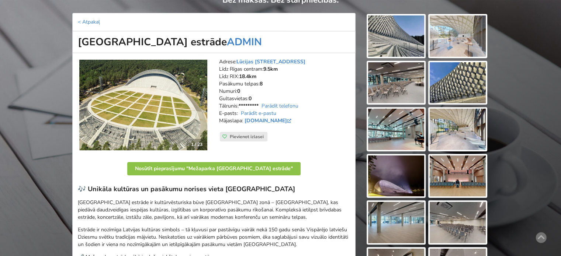
click at [417, 129] on img at bounding box center [396, 129] width 56 height 41
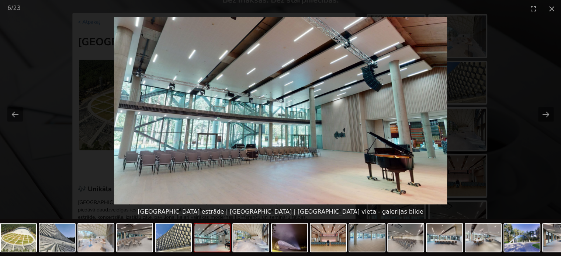
scroll to position [0, 0]
click at [510, 140] on picture at bounding box center [280, 110] width 561 height 187
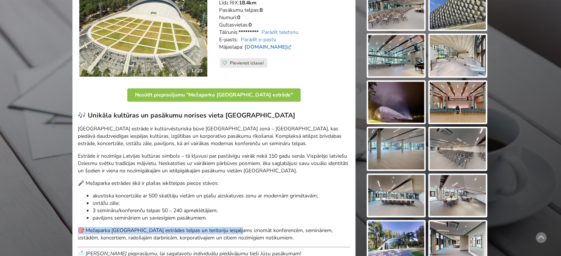
scroll to position [74, 0]
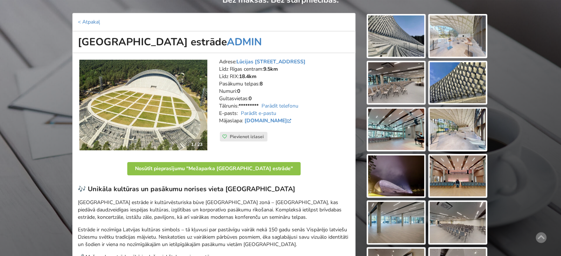
click at [162, 95] on img at bounding box center [143, 105] width 128 height 91
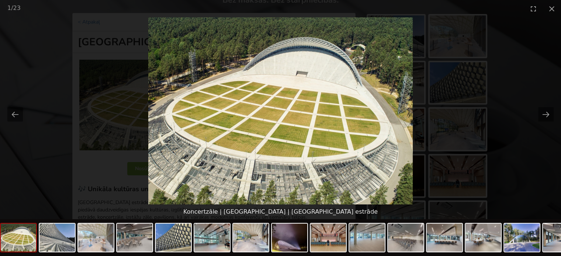
scroll to position [0, 0]
click at [552, 3] on button "Close gallery" at bounding box center [551, 8] width 18 height 17
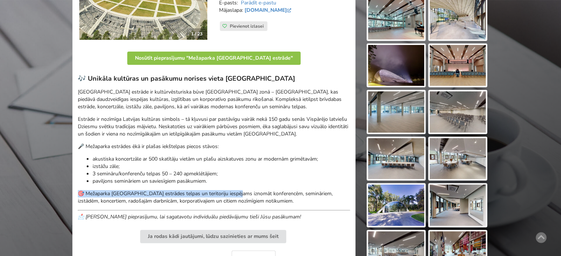
scroll to position [221, 0]
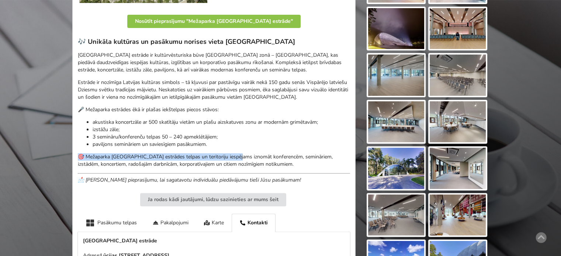
click at [469, 175] on img at bounding box center [457, 168] width 56 height 41
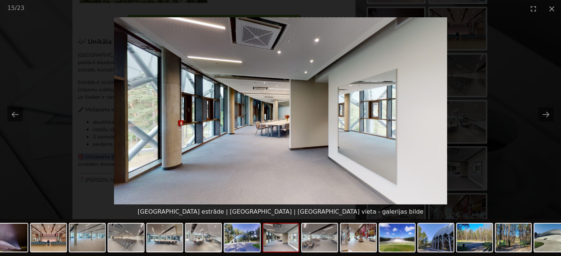
click at [516, 162] on picture at bounding box center [280, 110] width 561 height 187
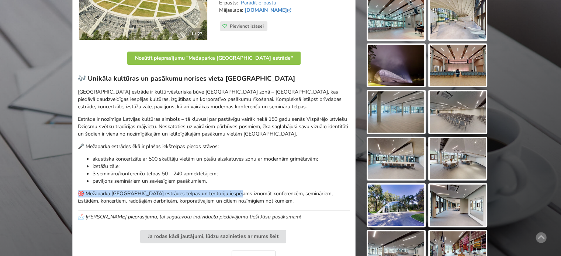
scroll to position [147, 0]
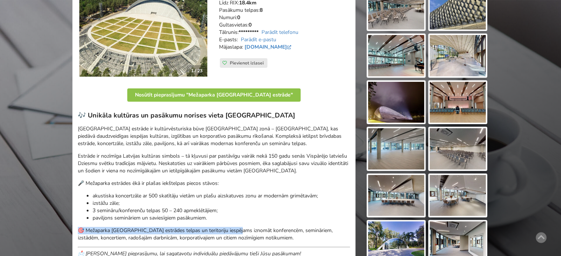
click at [458, 148] on img at bounding box center [457, 148] width 56 height 41
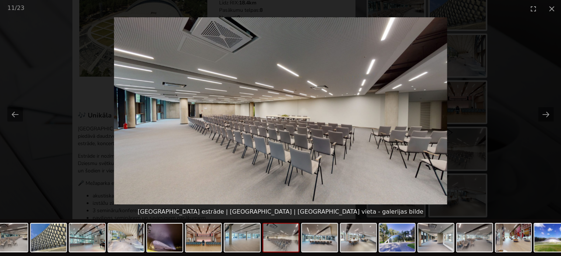
scroll to position [0, 0]
click at [528, 163] on picture at bounding box center [280, 110] width 561 height 187
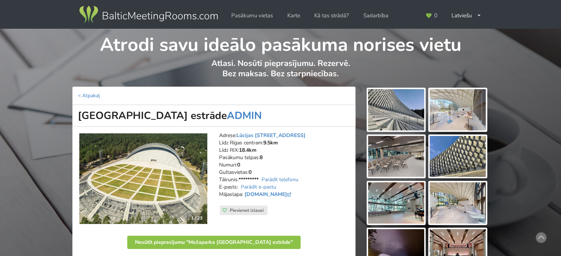
click at [124, 22] on img at bounding box center [148, 14] width 141 height 21
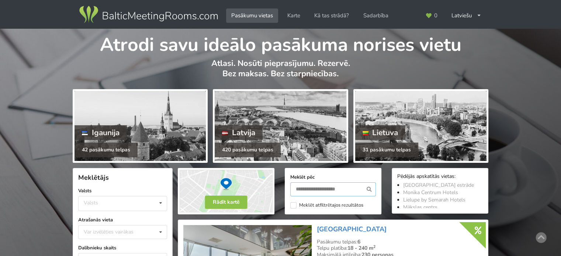
click at [335, 187] on input "text" at bounding box center [332, 189] width 85 height 14
type input "**********"
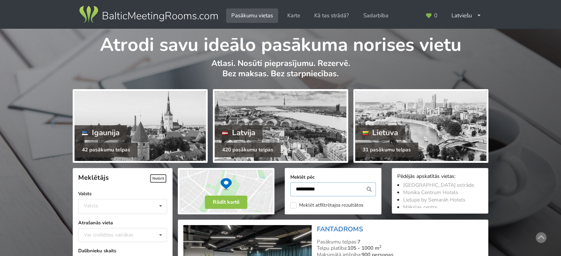
scroll to position [165, 0]
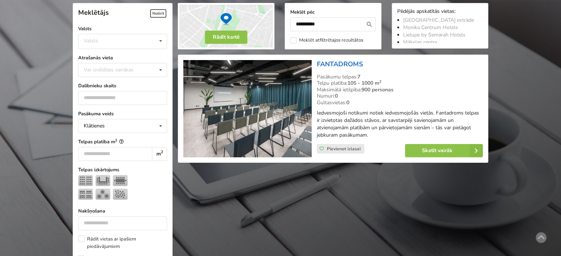
click at [339, 66] on link "FANTADROMS" at bounding box center [340, 64] width 46 height 9
